Goal: Task Accomplishment & Management: Use online tool/utility

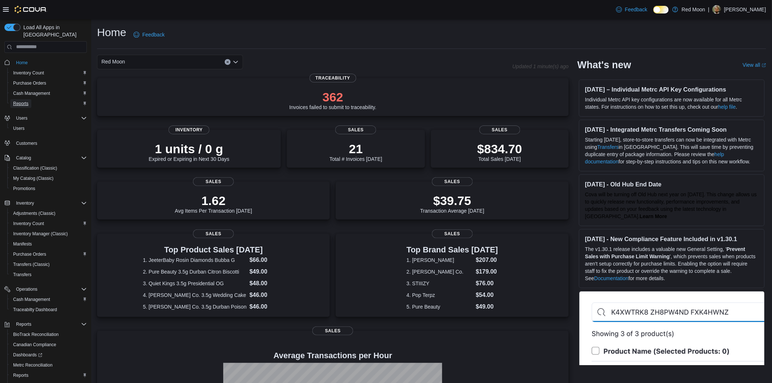
click at [27, 101] on span "Reports" at bounding box center [20, 104] width 15 height 6
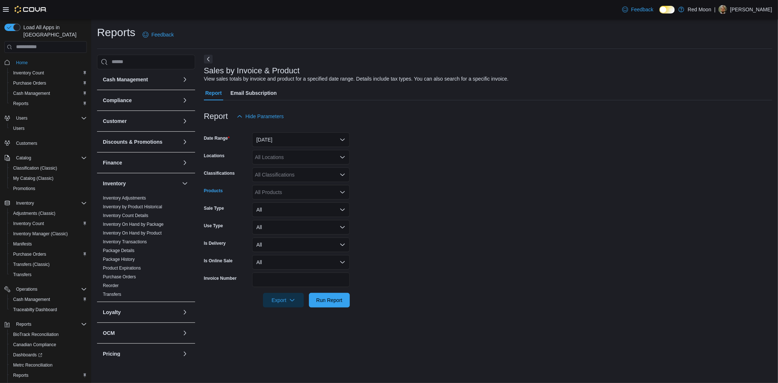
click at [273, 194] on div "All Products" at bounding box center [301, 192] width 98 height 15
paste input "**********"
type input "**********"
click at [278, 203] on div "Highatus Sour Gummies 10pk L'Orange" at bounding box center [300, 204] width 89 height 7
click at [413, 179] on form "Date Range [DATE] Locations All Locations Classifications All Classifications P…" at bounding box center [488, 216] width 568 height 184
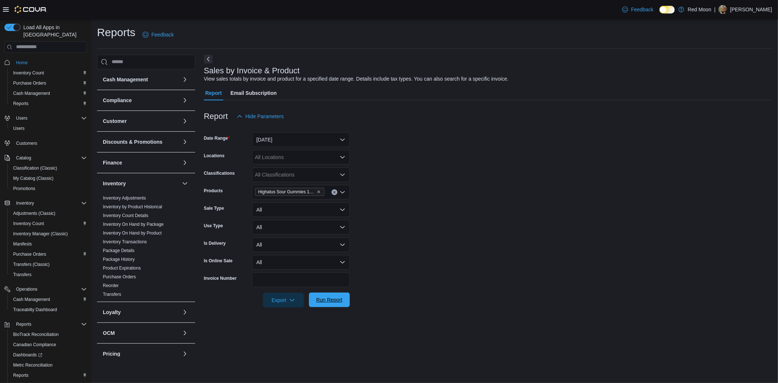
click at [337, 299] on span "Run Report" at bounding box center [329, 299] width 26 height 7
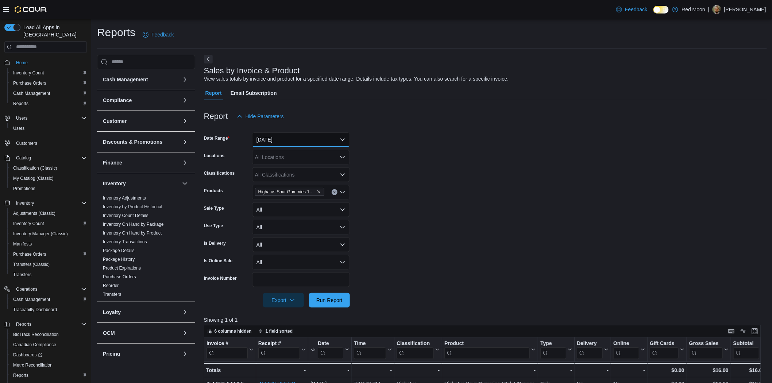
click at [286, 144] on button "[DATE]" at bounding box center [301, 139] width 98 height 15
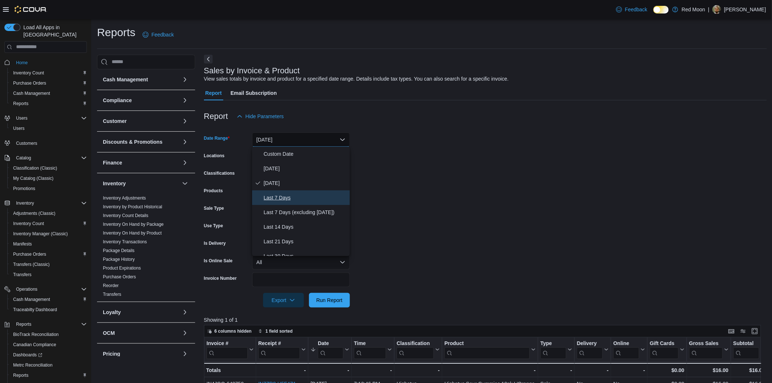
click at [283, 191] on button "Last 7 Days" at bounding box center [301, 197] width 98 height 15
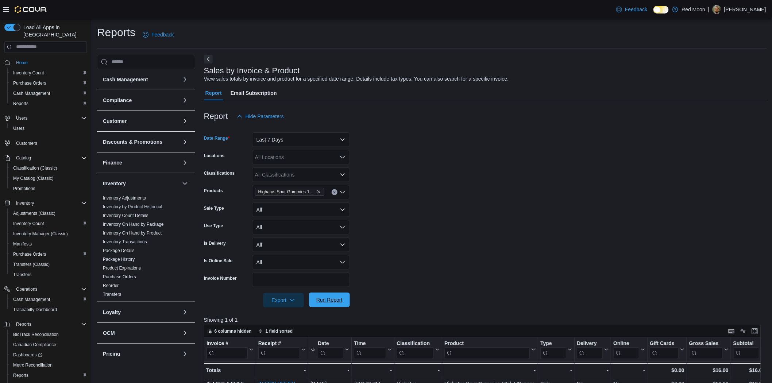
click at [330, 300] on span "Run Report" at bounding box center [329, 299] width 26 height 7
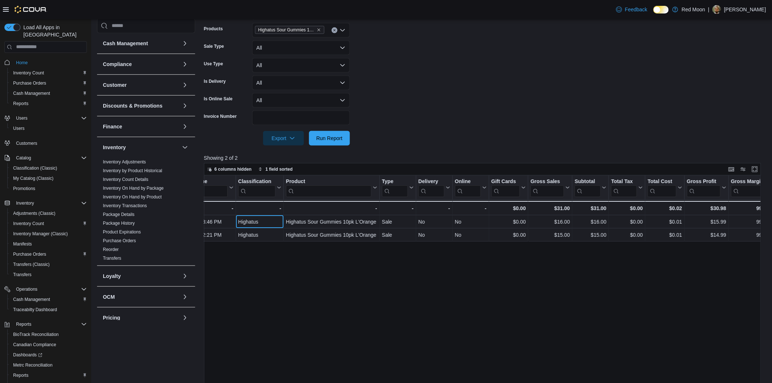
scroll to position [0, 403]
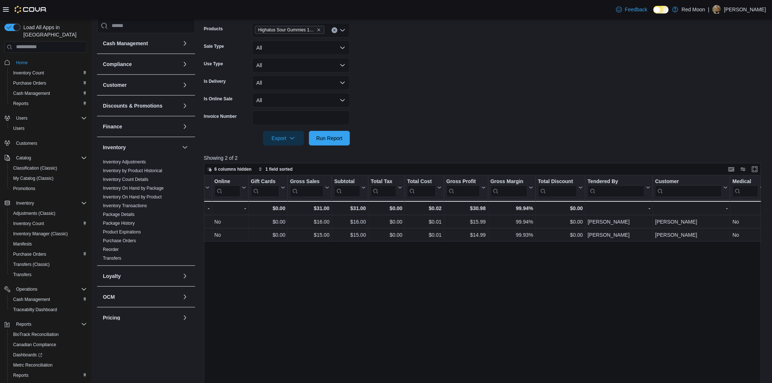
drag, startPoint x: 425, startPoint y: 220, endPoint x: 495, endPoint y: 219, distance: 70.1
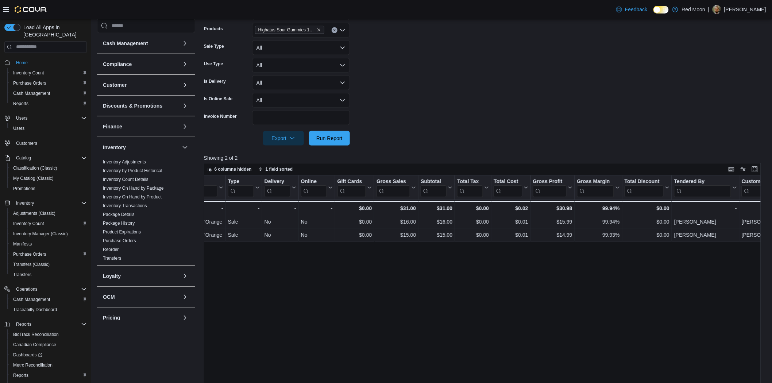
scroll to position [0, 0]
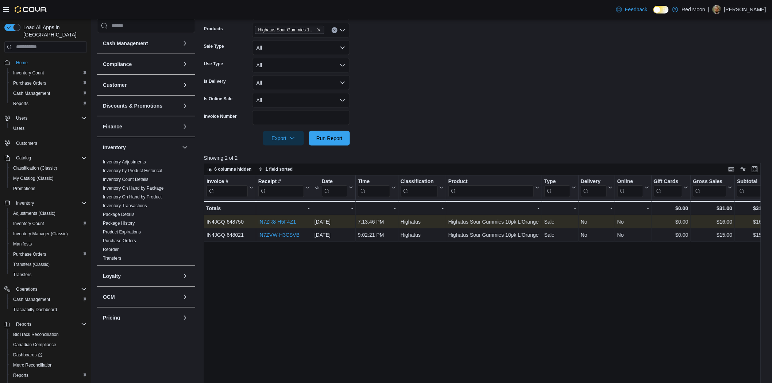
drag, startPoint x: 683, startPoint y: 221, endPoint x: 431, endPoint y: 224, distance: 251.8
click at [266, 220] on link "IN7ZR8-H5F4Z1" at bounding box center [277, 222] width 38 height 6
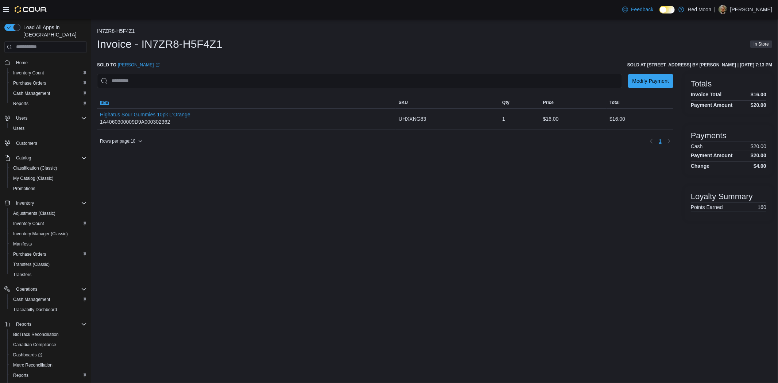
drag, startPoint x: 0, startPoint y: 0, endPoint x: 276, endPoint y: 107, distance: 296.3
click at [276, 107] on span "Item" at bounding box center [246, 103] width 299 height 12
